Goal: Register for event/course

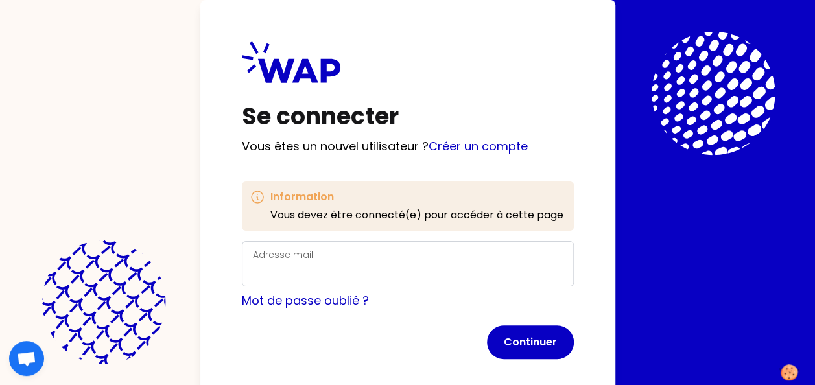
click at [317, 243] on div "Adresse mail" at bounding box center [408, 263] width 332 height 45
click at [311, 262] on div "Adresse mail" at bounding box center [408, 264] width 310 height 34
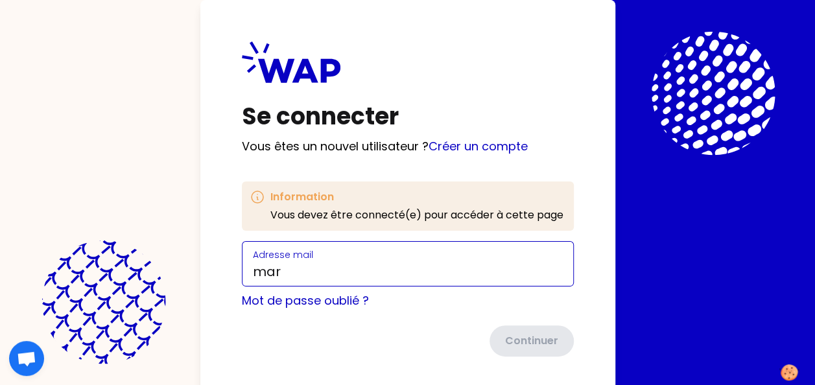
type input "[PERSON_NAME][EMAIL_ADDRESS][DOMAIN_NAME]"
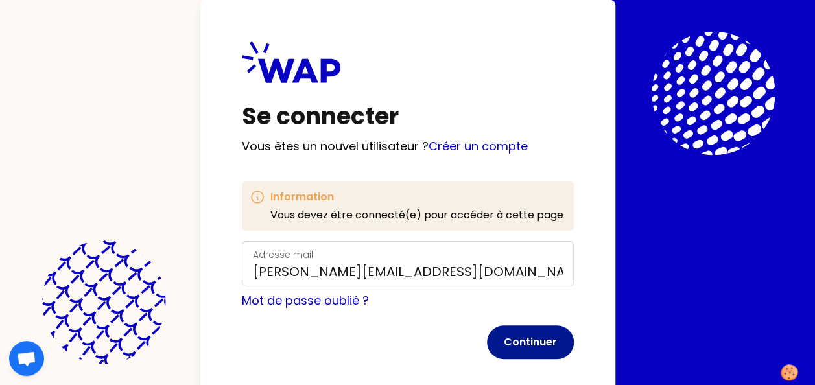
click at [522, 341] on button "Continuer" at bounding box center [530, 343] width 87 height 34
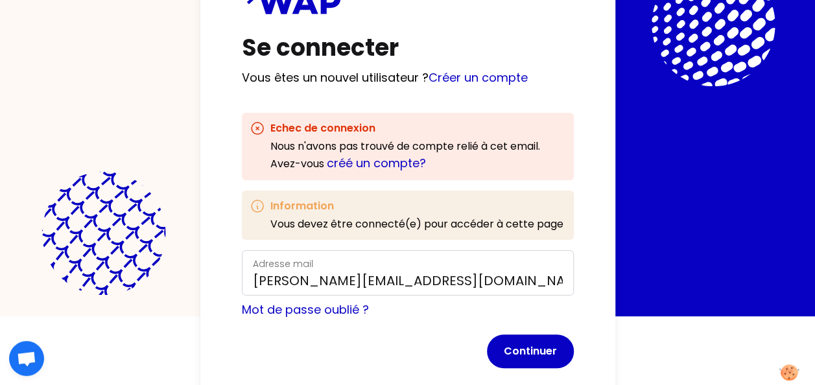
scroll to position [93, 0]
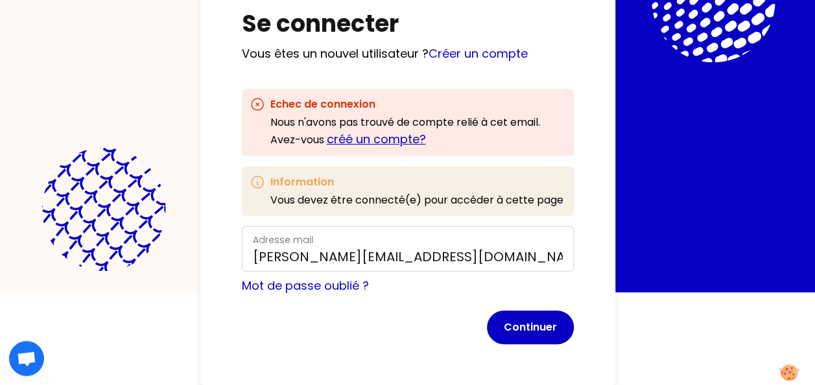
click at [389, 139] on link "créé un compte?" at bounding box center [376, 139] width 99 height 16
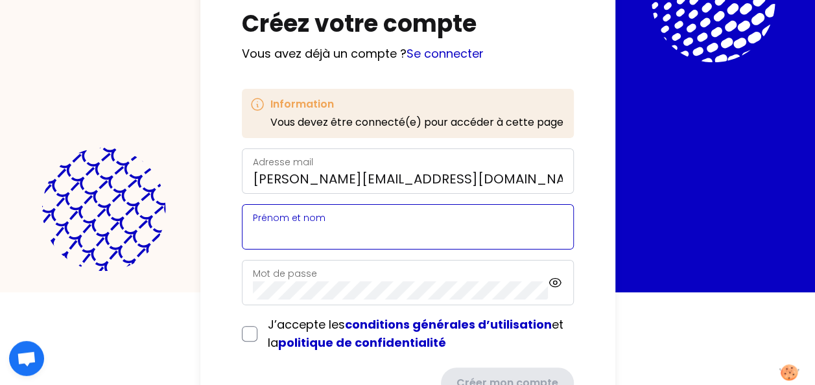
click at [361, 237] on input "Prénom et nom" at bounding box center [408, 235] width 310 height 18
type input "[PERSON_NAME]"
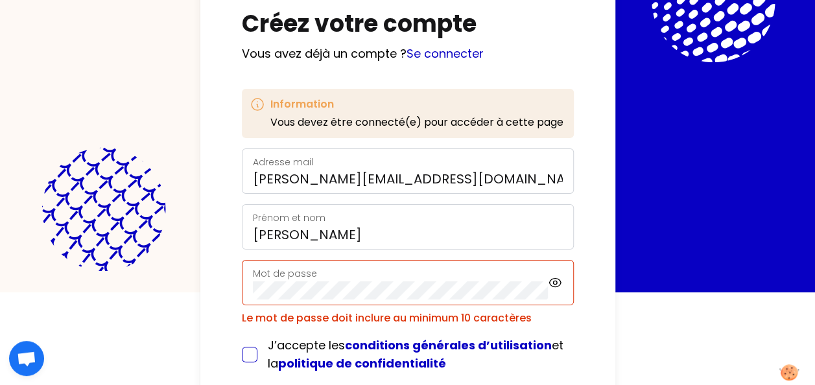
click at [252, 337] on div "J’accepte les conditions générales d’utilisation et la politique de confidentia…" at bounding box center [408, 355] width 332 height 36
click at [252, 352] on input "checkbox" at bounding box center [250, 355] width 16 height 16
checkbox input "true"
click at [559, 279] on icon at bounding box center [556, 283] width 12 height 8
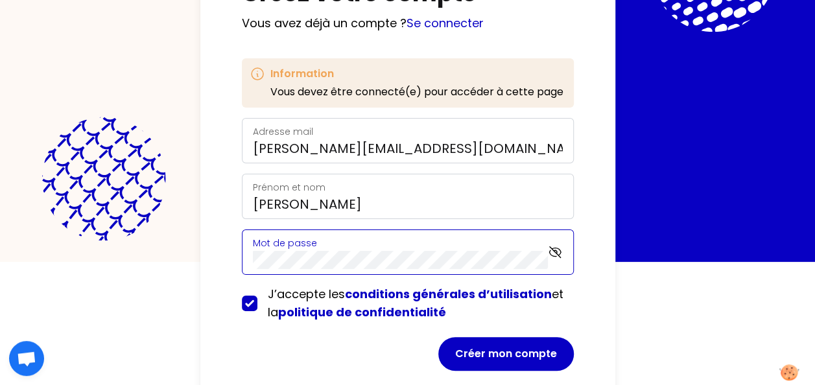
scroll to position [149, 0]
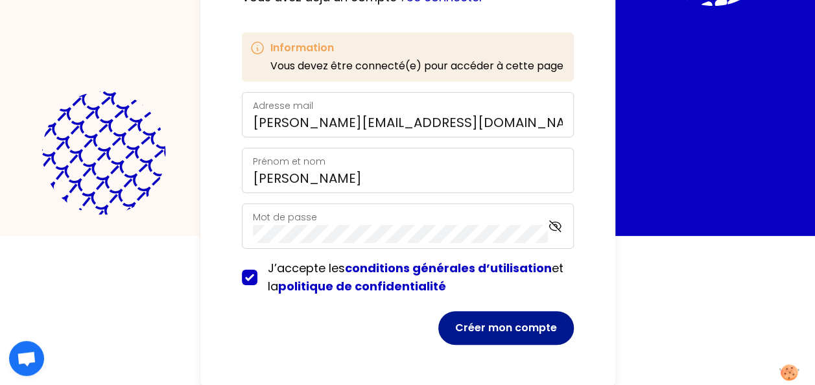
click at [501, 322] on button "Créer mon compte" at bounding box center [507, 328] width 136 height 34
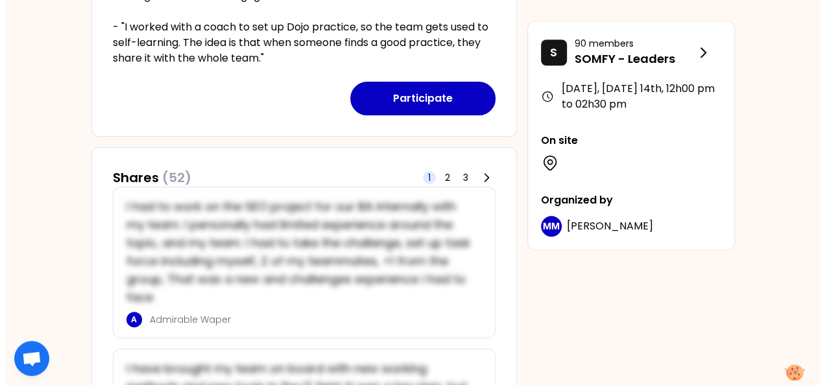
scroll to position [519, 0]
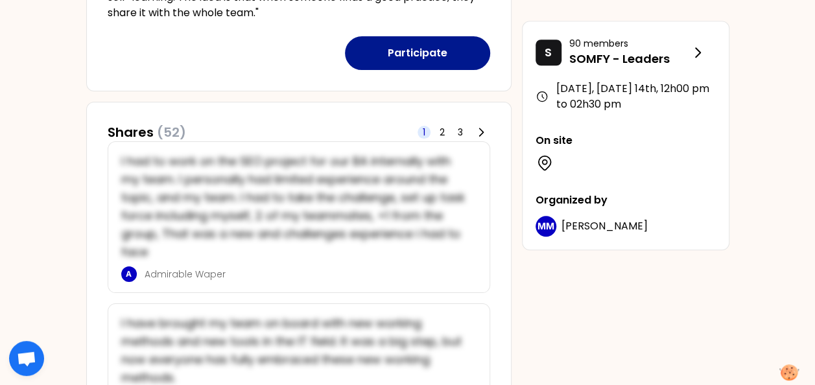
click at [397, 49] on button "Participate" at bounding box center [417, 53] width 145 height 34
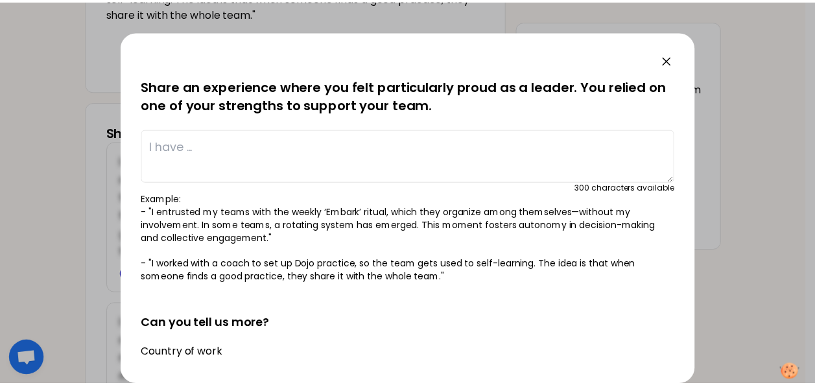
scroll to position [0, 0]
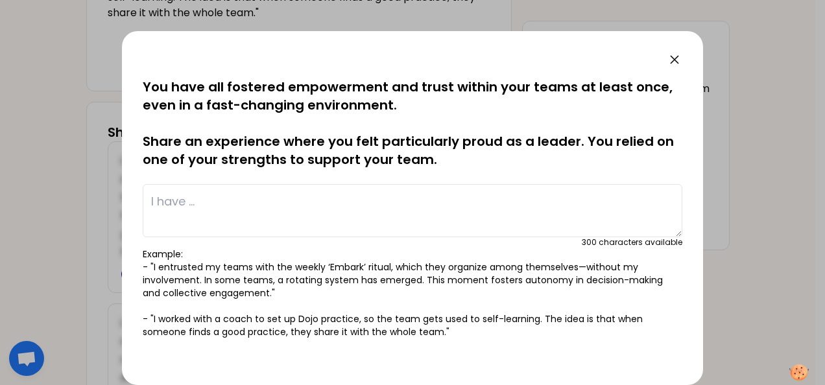
click at [675, 66] on icon at bounding box center [675, 60] width 16 height 16
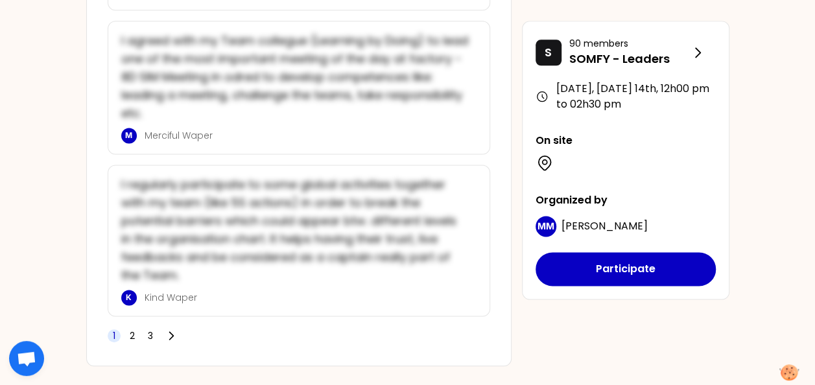
scroll to position [3281, 0]
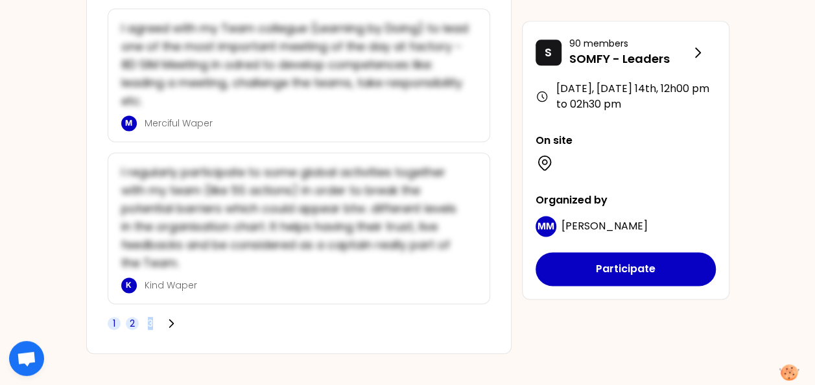
click at [149, 317] on span "3" at bounding box center [150, 323] width 5 height 13
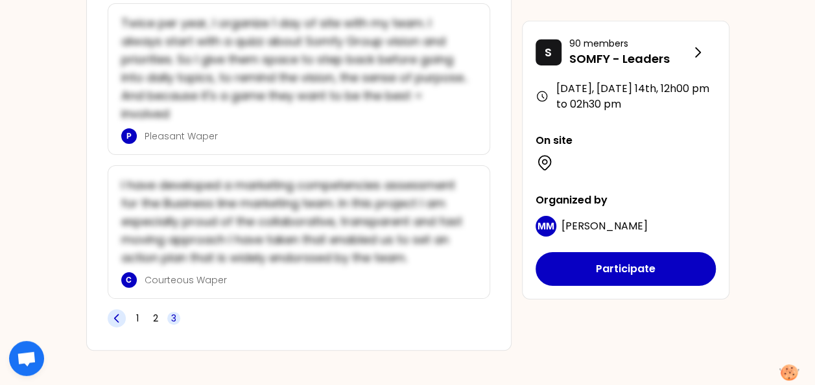
drag, startPoint x: 149, startPoint y: 314, endPoint x: 117, endPoint y: 311, distance: 31.2
click at [117, 312] on icon at bounding box center [116, 318] width 13 height 13
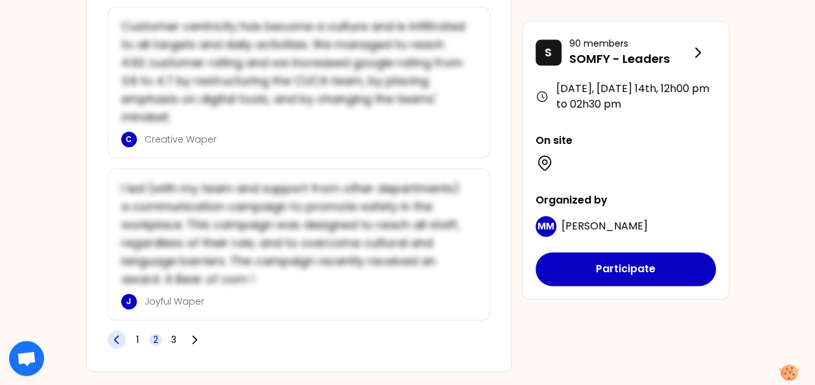
click at [117, 333] on icon at bounding box center [116, 339] width 13 height 13
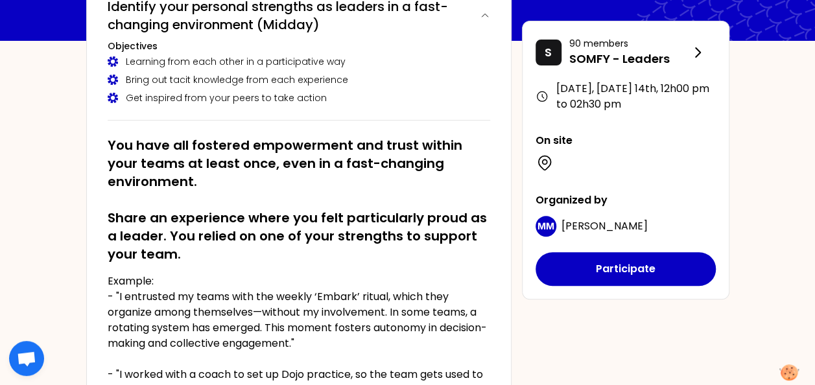
scroll to position [130, 0]
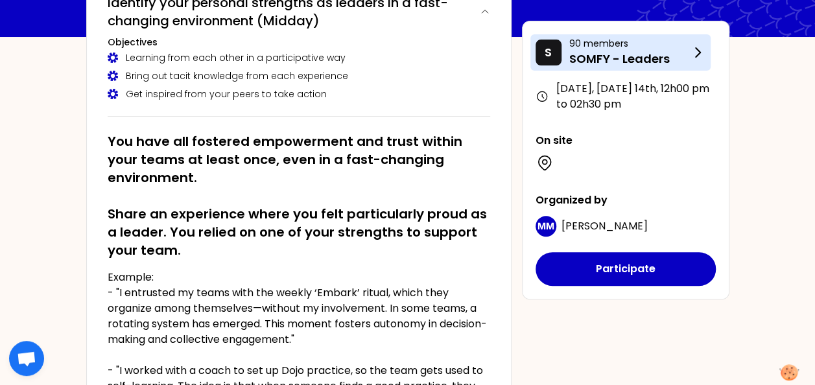
click at [690, 59] on icon at bounding box center [698, 53] width 16 height 16
